Goal: Check status: Check status

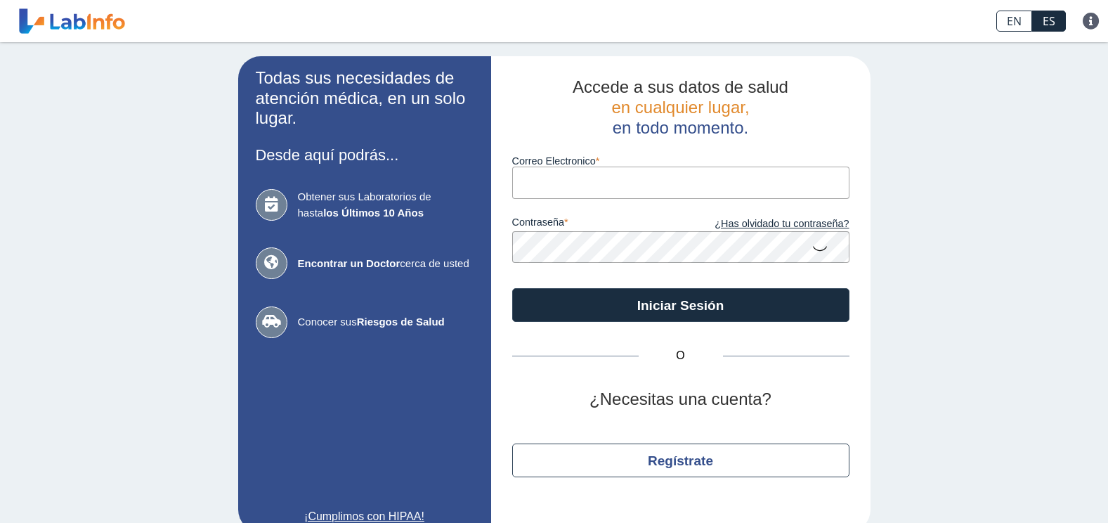
click at [589, 183] on input "Correo Electronico" at bounding box center [680, 183] width 337 height 32
type input "[EMAIL_ADDRESS][DOMAIN_NAME]"
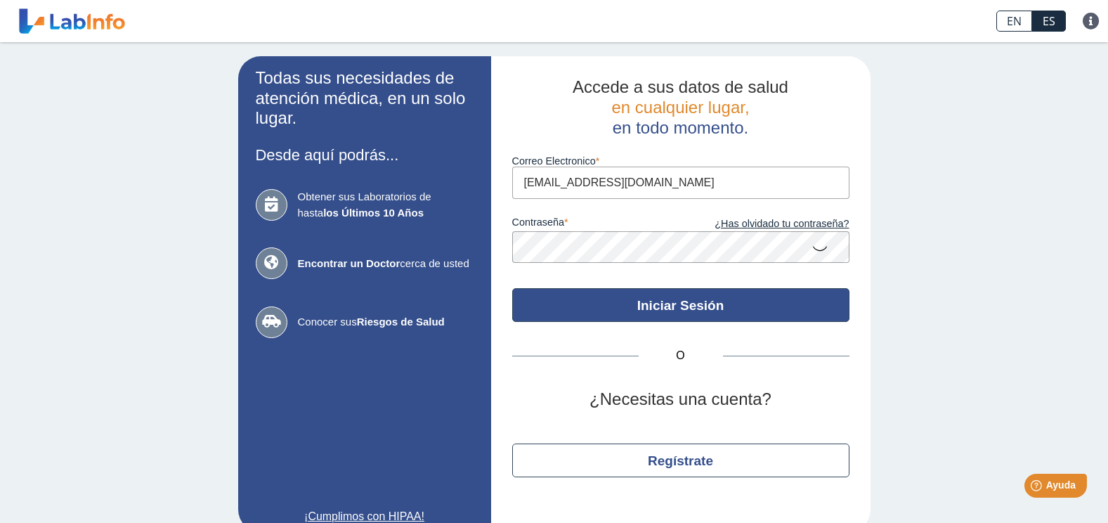
click at [555, 294] on button "Iniciar Sesión" at bounding box center [680, 305] width 337 height 34
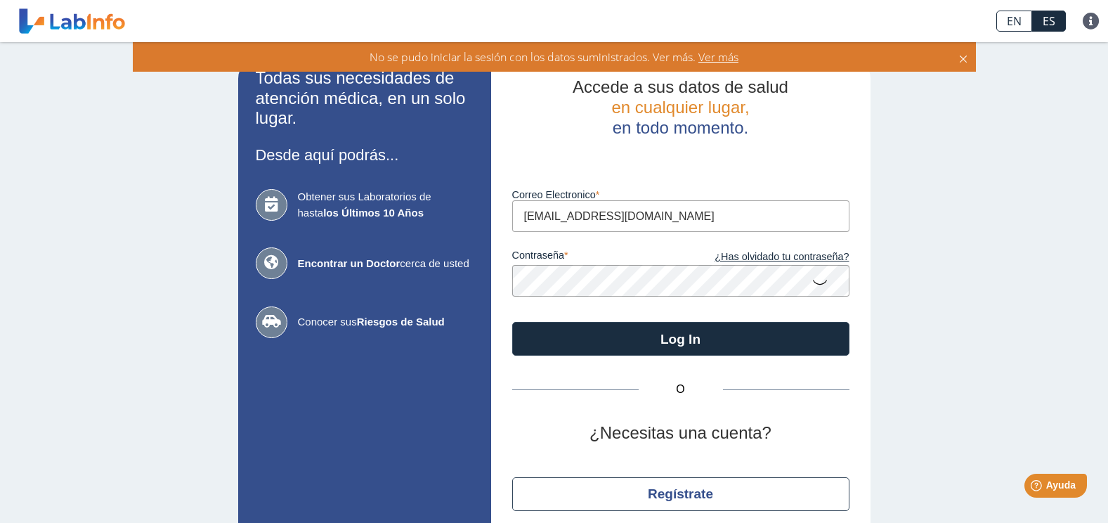
click at [466, 275] on app-login "Todas sus necesidades de atención médica, en un solo lugar. Desde aquí podrás..…" at bounding box center [554, 310] width 632 height 509
click at [512, 322] on button "Log In" at bounding box center [680, 339] width 337 height 34
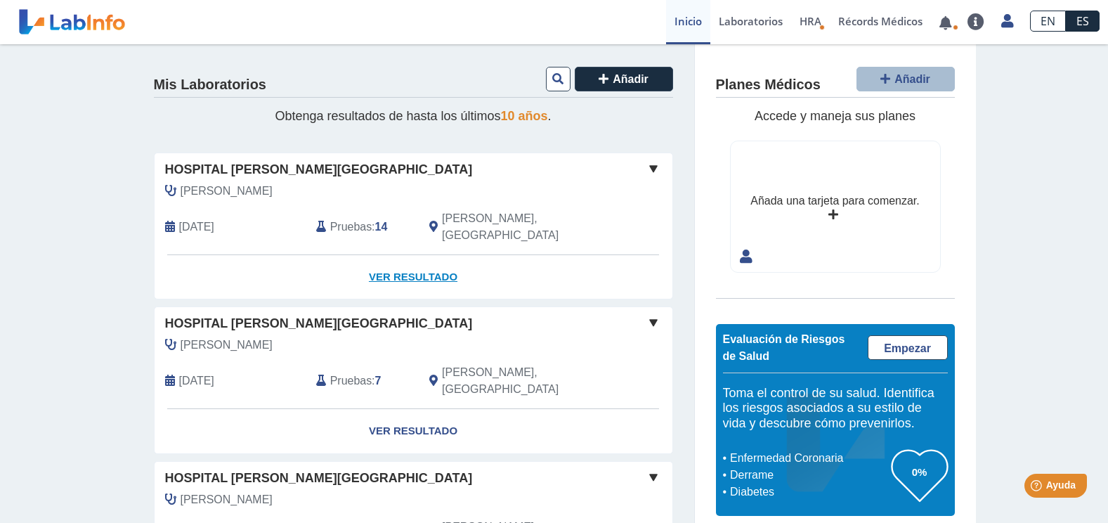
click at [423, 257] on link "Ver Resultado" at bounding box center [414, 277] width 518 height 44
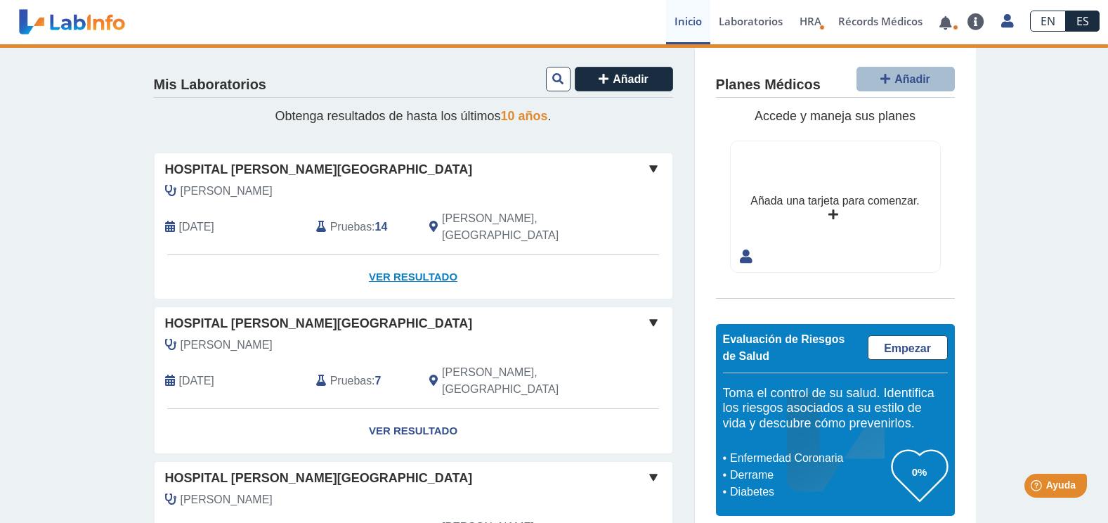
click at [411, 255] on link "Ver Resultado" at bounding box center [414, 277] width 518 height 44
click at [648, 163] on span at bounding box center [653, 168] width 17 height 17
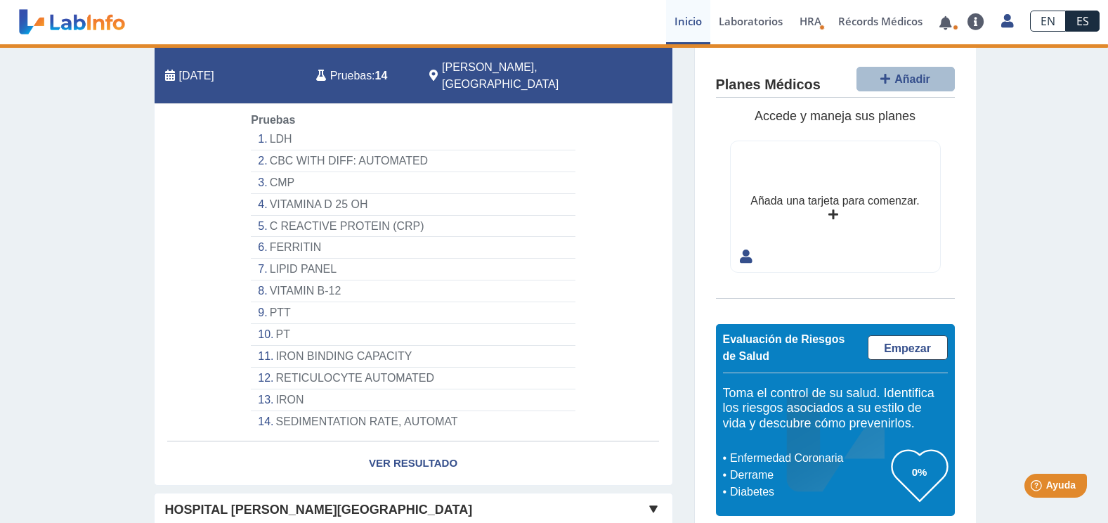
scroll to position [70, 0]
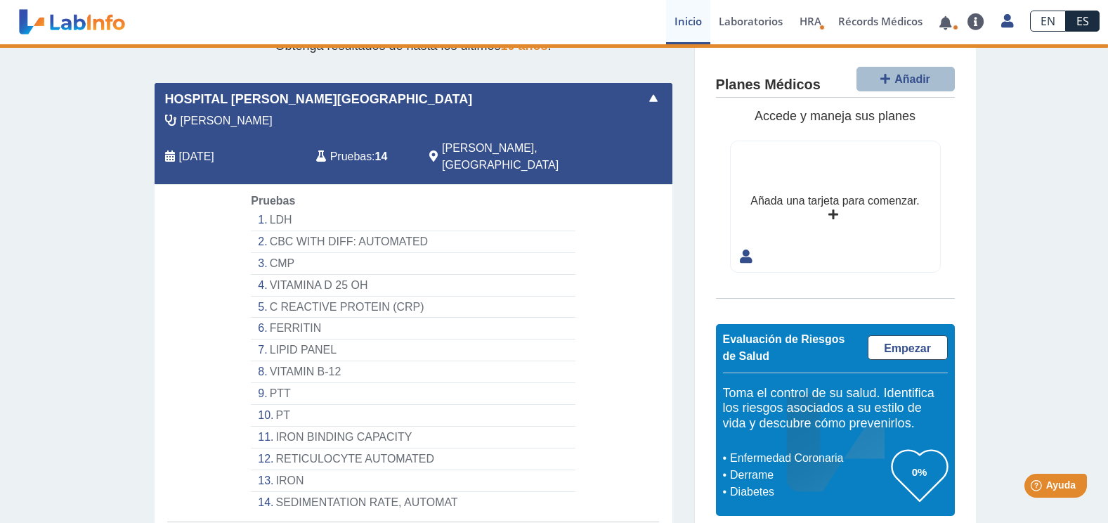
click at [269, 209] on li "LDH" at bounding box center [413, 220] width 324 height 22
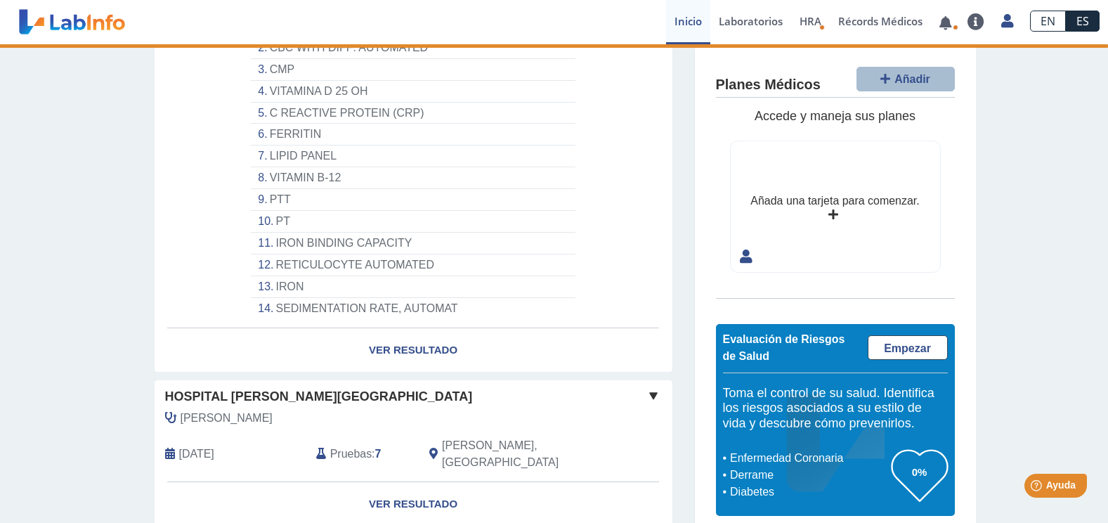
scroll to position [281, 0]
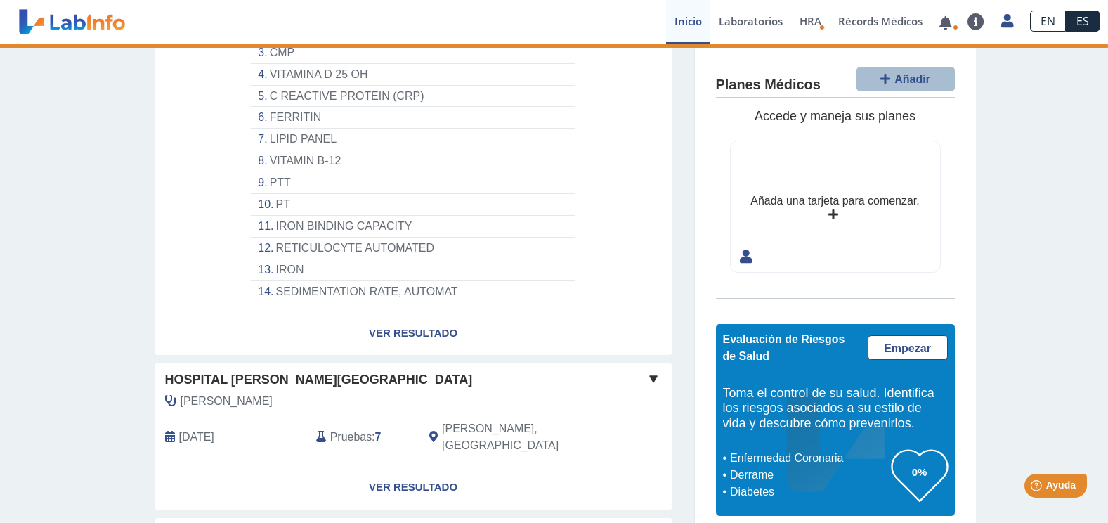
click at [314, 281] on li "SEDIMENTATION RATE, AUTOMAT" at bounding box center [413, 291] width 324 height 21
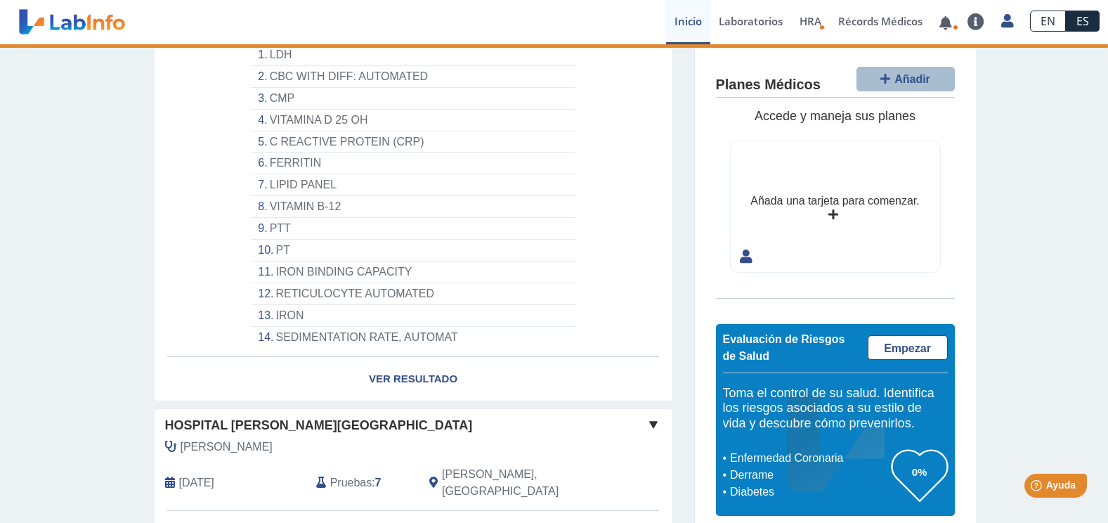
scroll to position [211, 0]
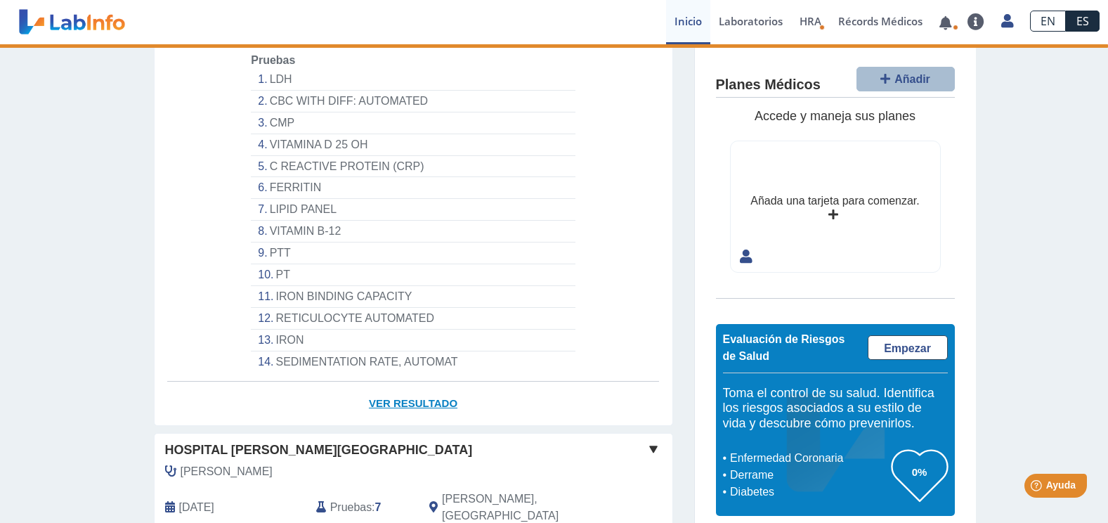
click at [427, 393] on link "Ver Resultado" at bounding box center [414, 404] width 518 height 44
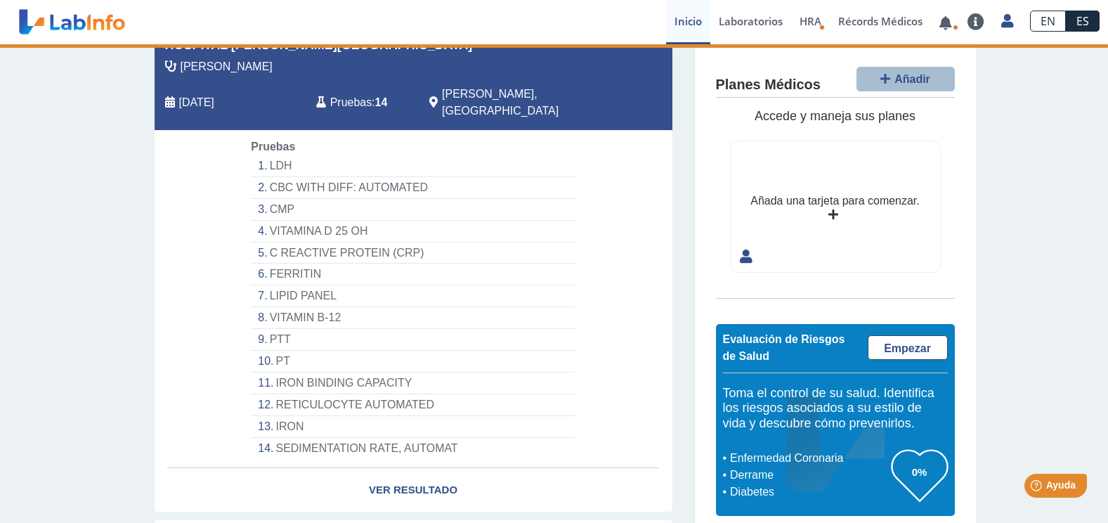
scroll to position [70, 0]
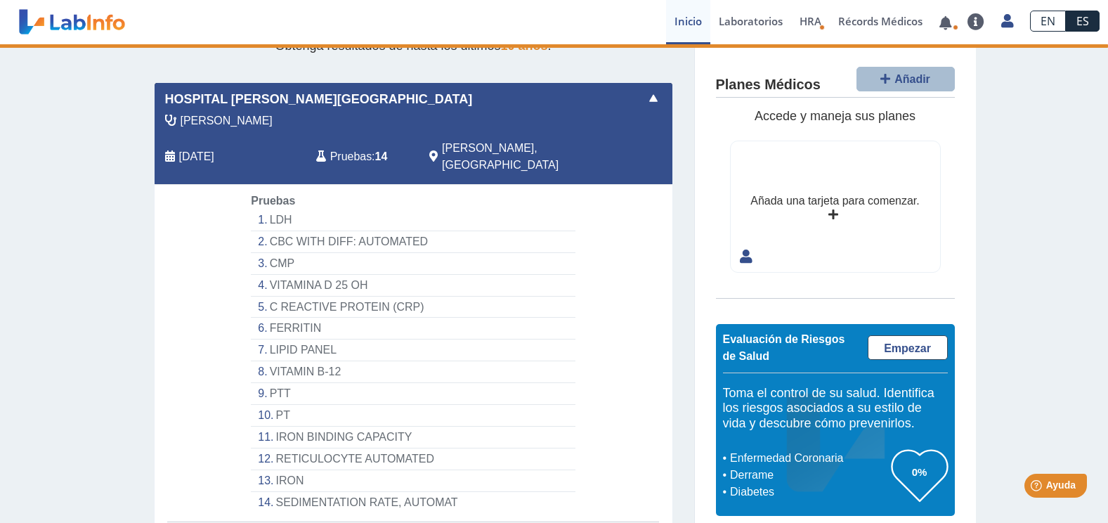
click at [339, 139] on div "Vazquez Rivera, Liza Aug 14, 2025 Pruebas : 14 Ponce, PR" at bounding box center [381, 148] width 475 height 72
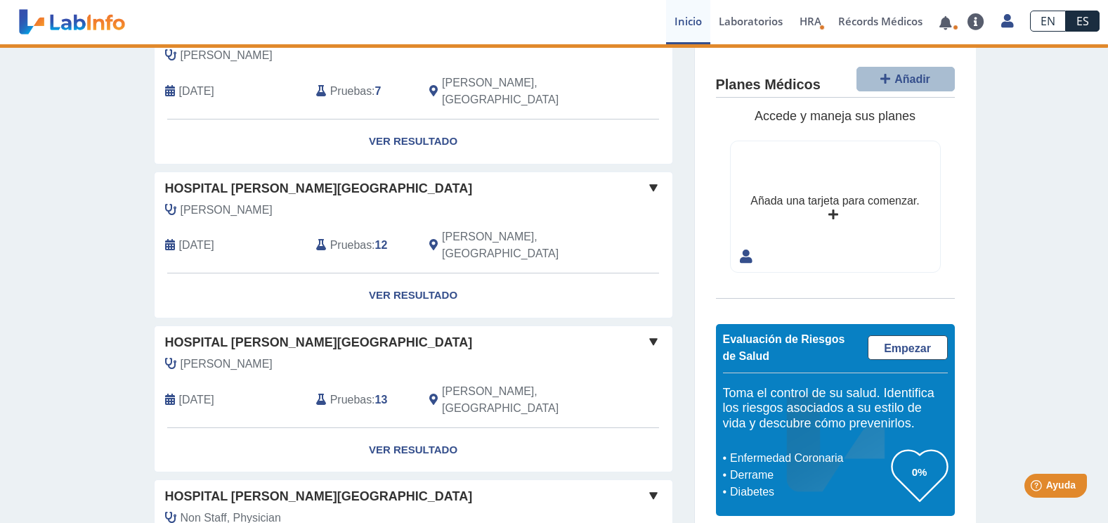
scroll to position [632, 0]
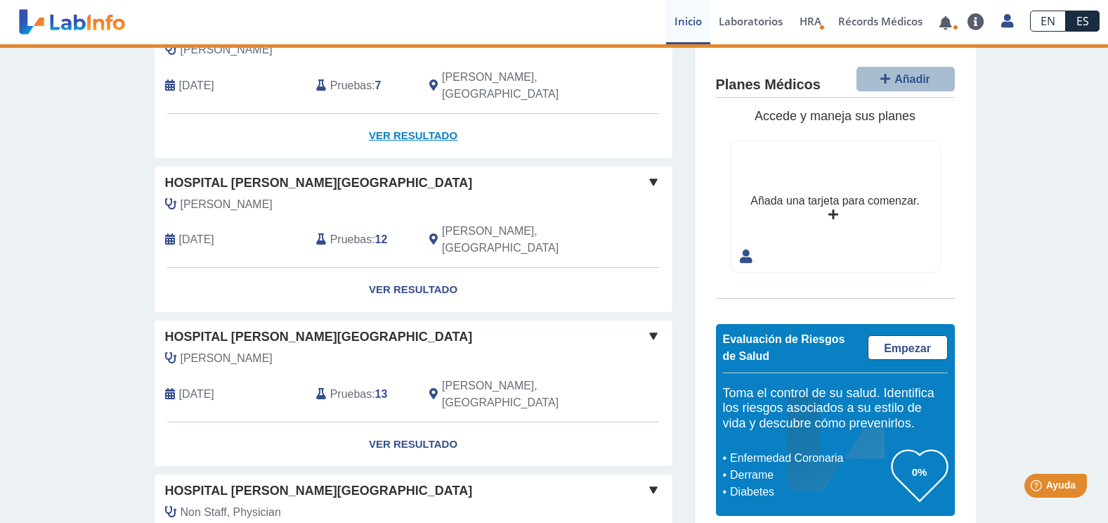
click at [419, 114] on link "Ver Resultado" at bounding box center [414, 136] width 518 height 44
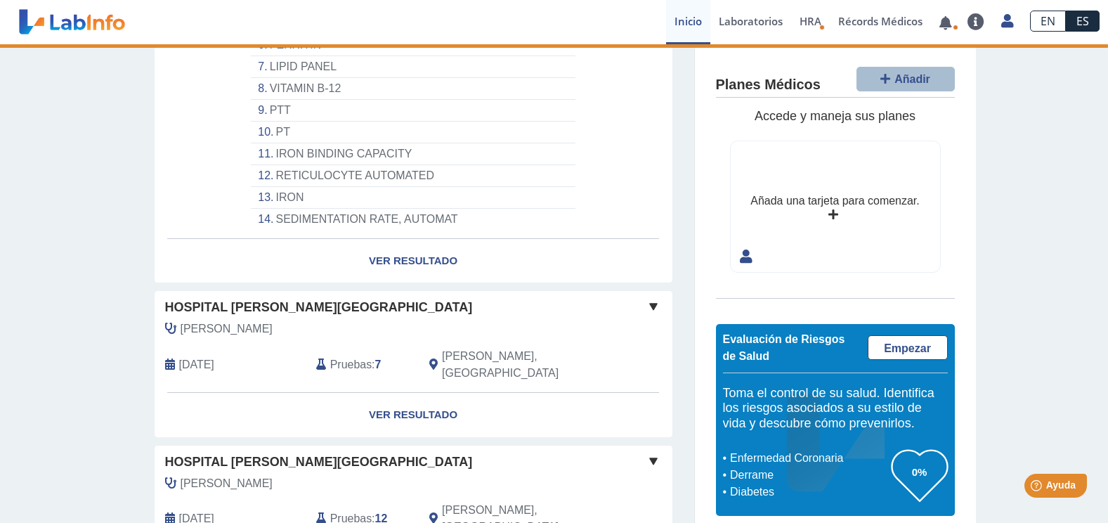
scroll to position [351, 0]
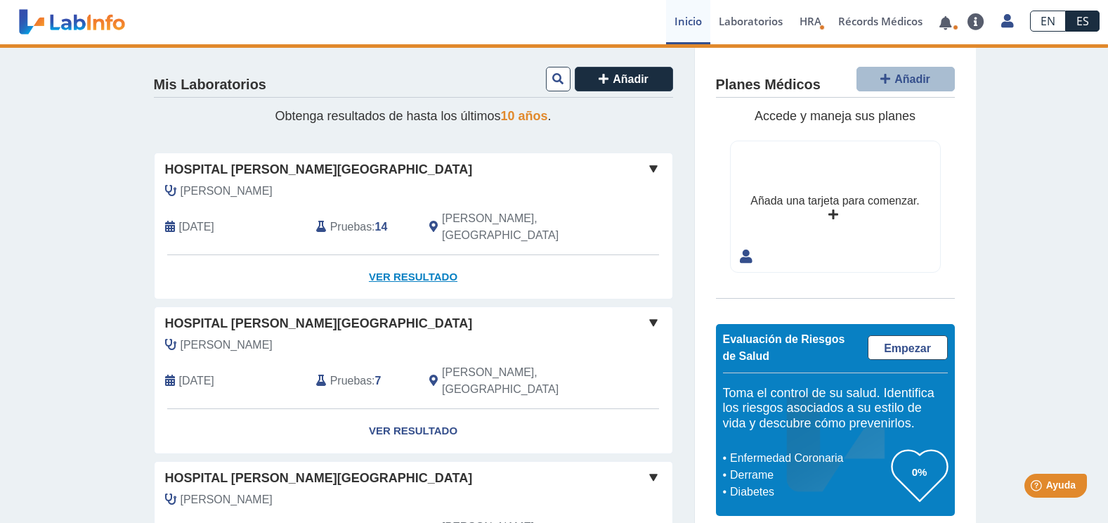
click at [419, 264] on link "Ver Resultado" at bounding box center [414, 277] width 518 height 44
click at [649, 167] on span at bounding box center [653, 168] width 17 height 17
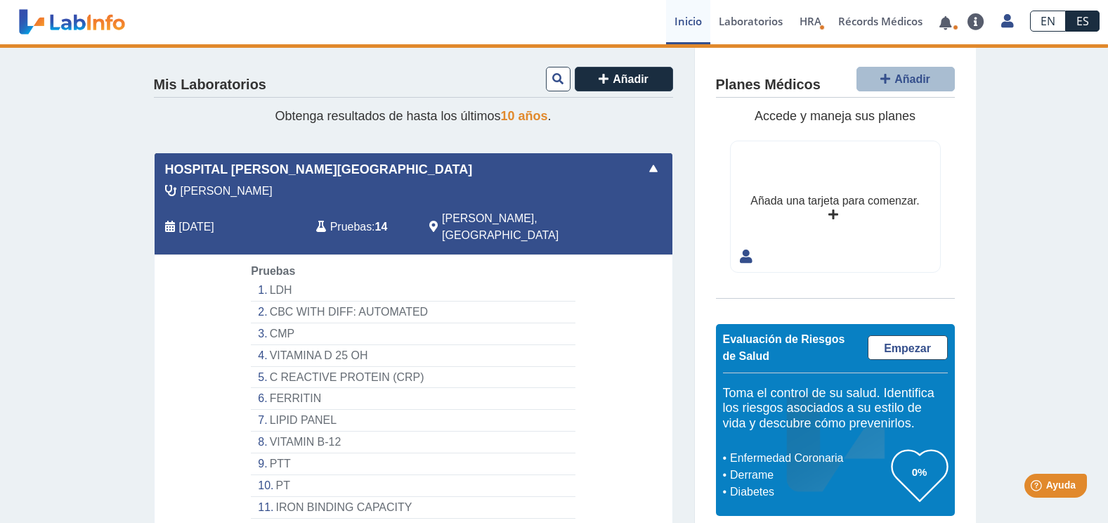
click at [283, 323] on li "CMP" at bounding box center [413, 334] width 324 height 22
click at [946, 20] on link at bounding box center [945, 23] width 29 height 11
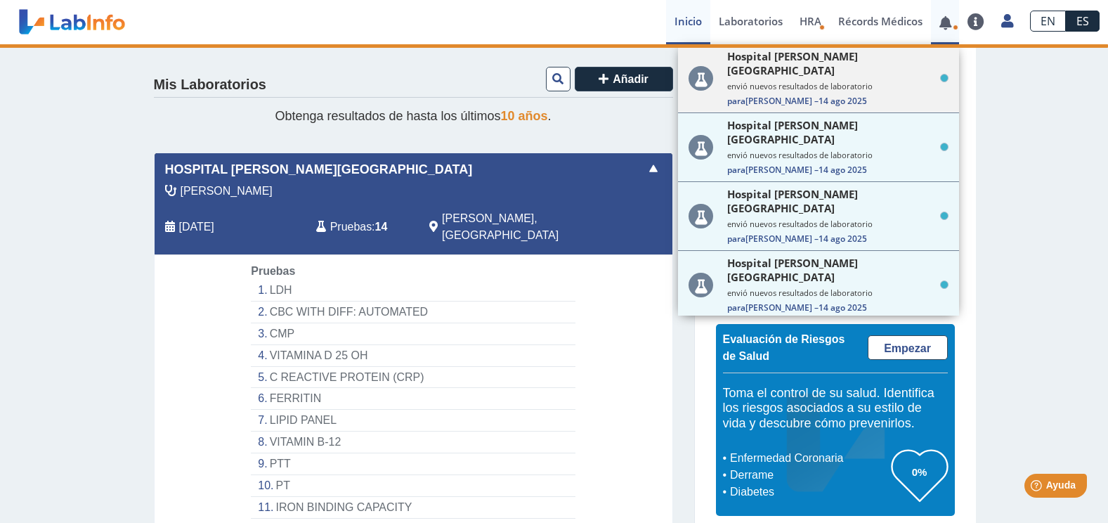
click at [770, 95] on span "Para Miguel Angel L. – 14 ago 2025" at bounding box center [837, 101] width 221 height 12
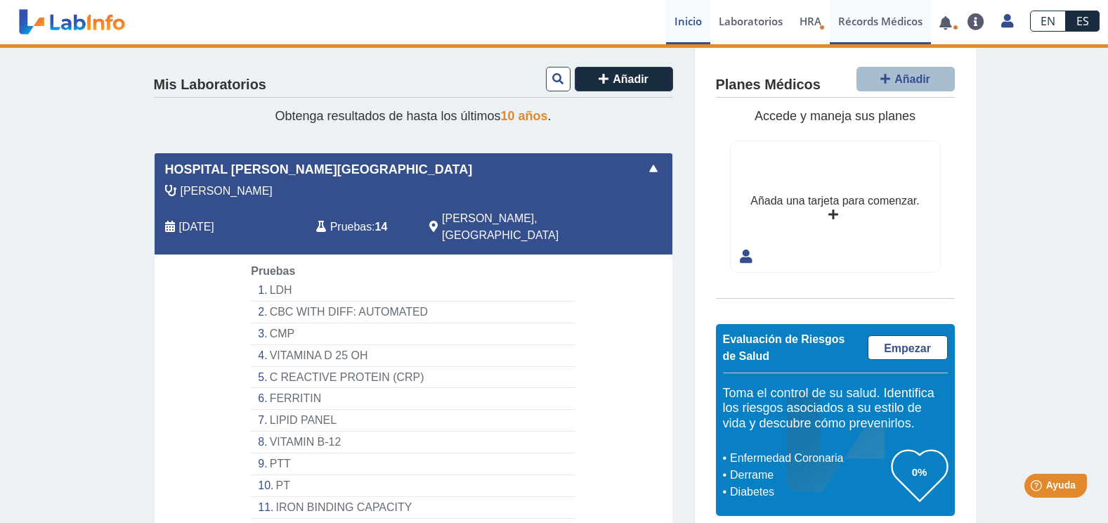
click at [879, 20] on link "Récords Médicos" at bounding box center [880, 22] width 101 height 44
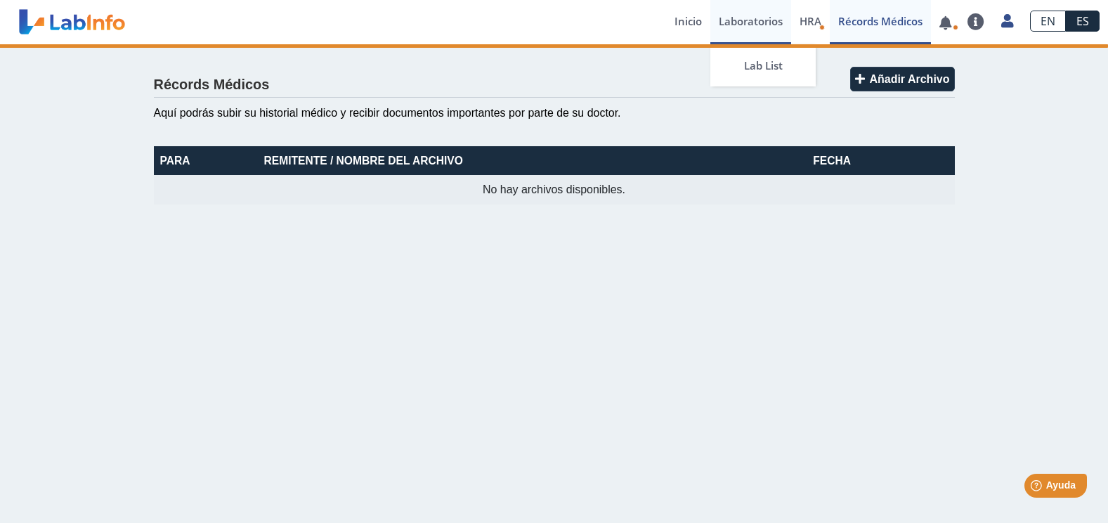
click at [746, 22] on link "Laboratorios" at bounding box center [750, 22] width 81 height 44
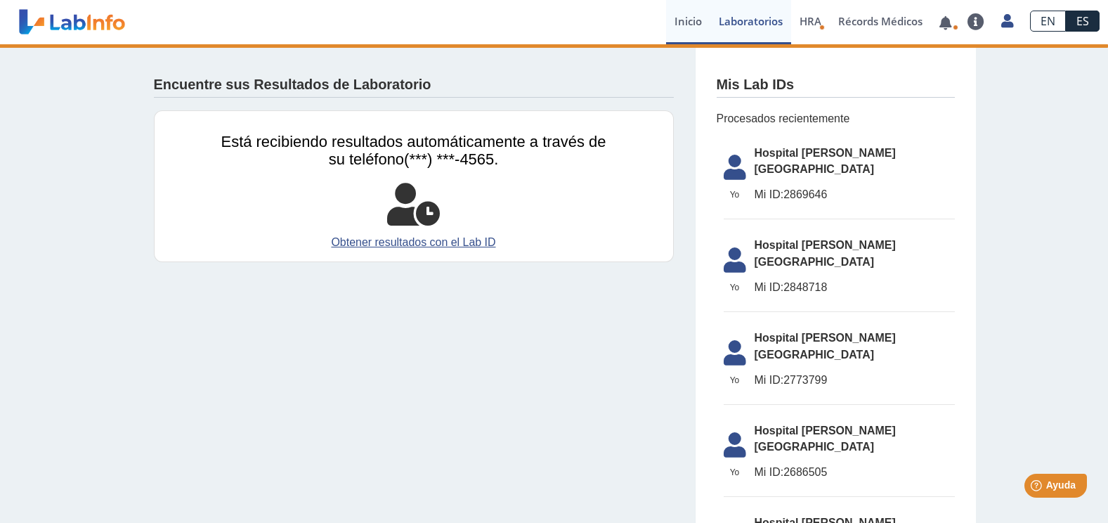
click at [677, 17] on link "Inicio" at bounding box center [688, 22] width 44 height 44
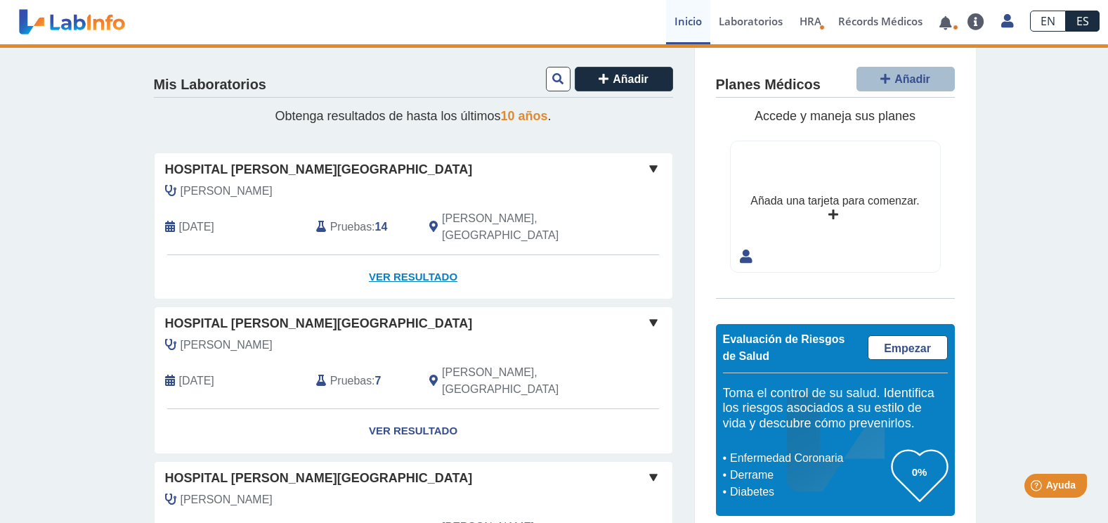
click at [404, 263] on link "Ver Resultado" at bounding box center [414, 277] width 518 height 44
click at [410, 260] on link "Ver Resultado" at bounding box center [414, 277] width 518 height 44
click at [645, 175] on span at bounding box center [653, 168] width 17 height 17
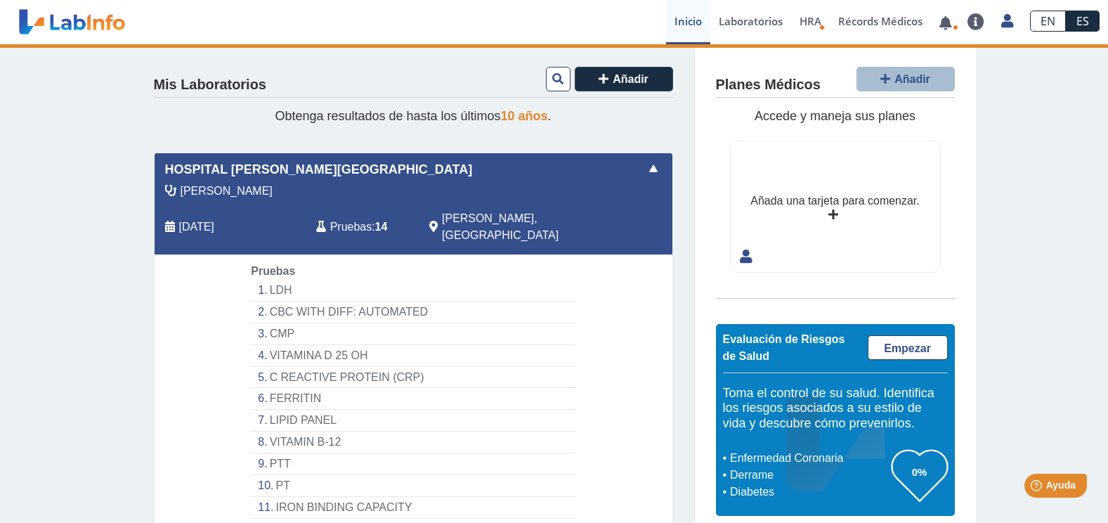
scroll to position [281, 0]
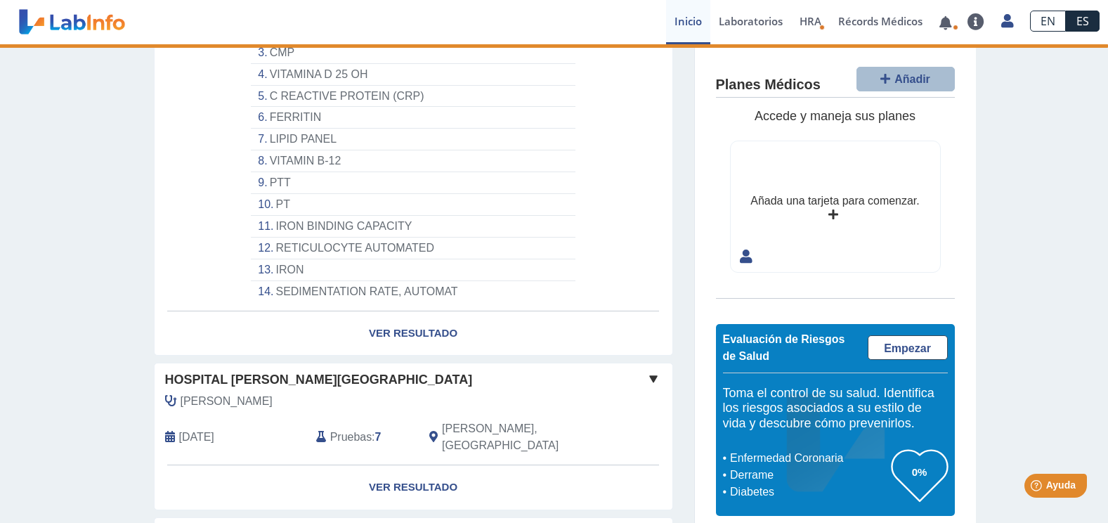
click at [320, 281] on li "SEDIMENTATION RATE, AUTOMAT" at bounding box center [413, 291] width 324 height 21
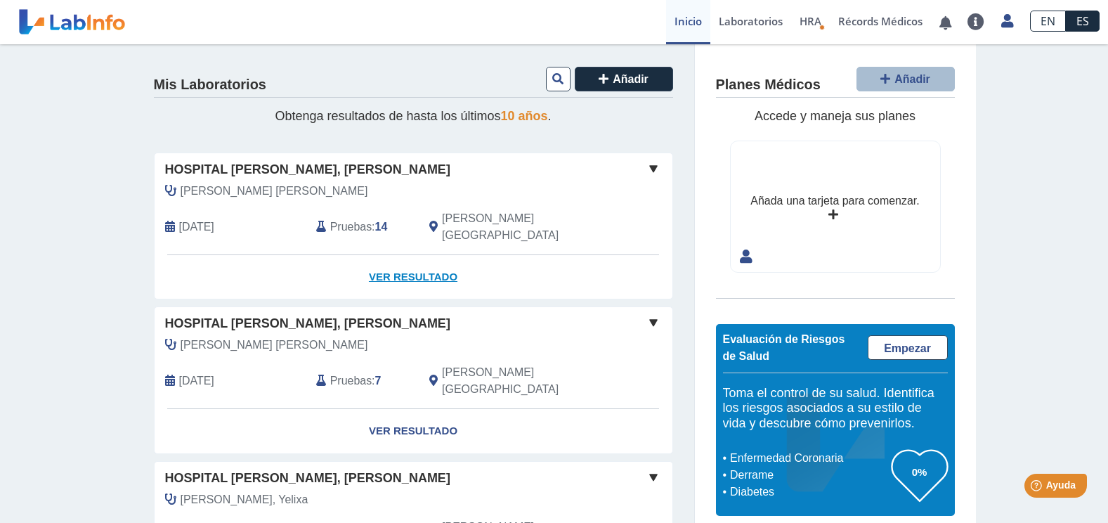
click at [403, 266] on link "Ver Resultado" at bounding box center [414, 277] width 518 height 44
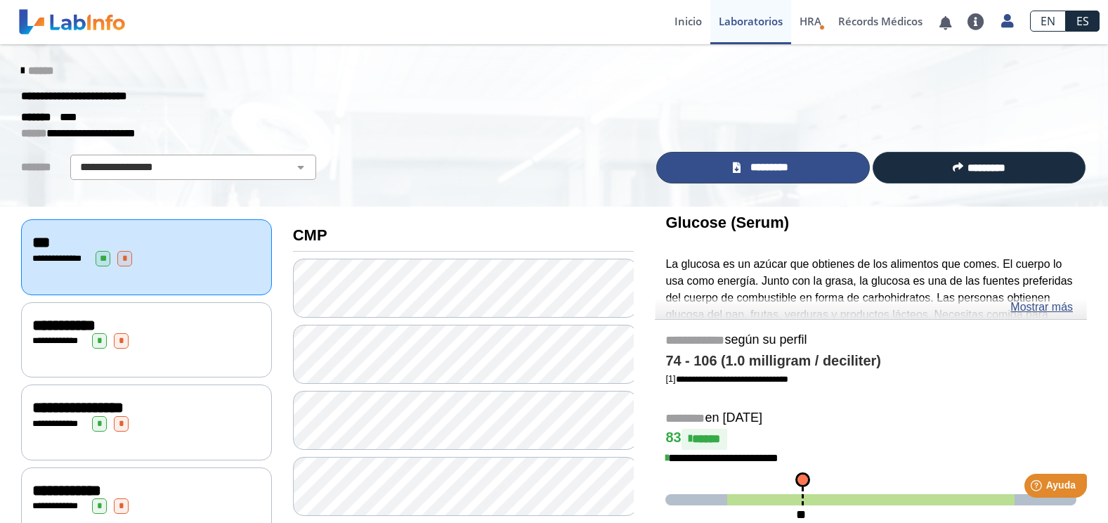
click at [748, 162] on span "*********" at bounding box center [769, 168] width 48 height 16
